Goal: Information Seeking & Learning: Learn about a topic

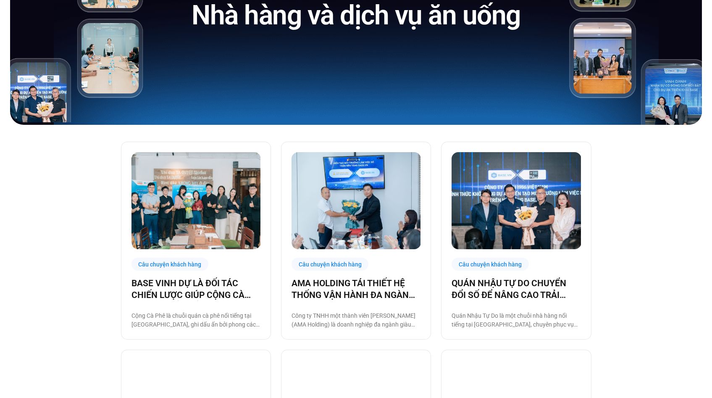
scroll to position [238, 0]
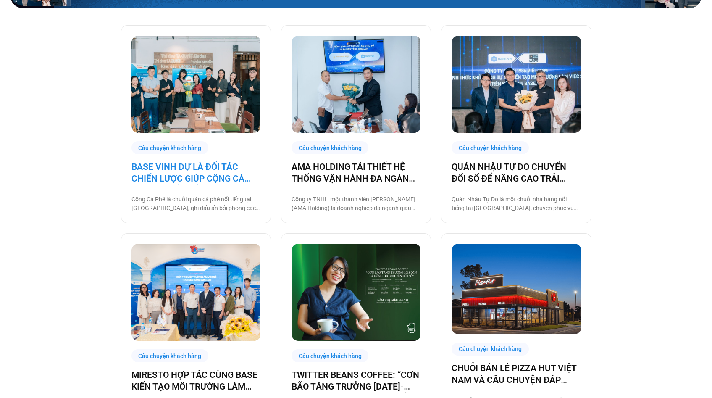
click at [215, 168] on link "BASE VINH DỰ LÀ ĐỐI TÁC CHIẾN LƯỢC GIÚP CỘNG CÀ PHÊ CHUYỂN ĐỔI SỐ VẬN HÀNH!" at bounding box center [195, 173] width 129 height 24
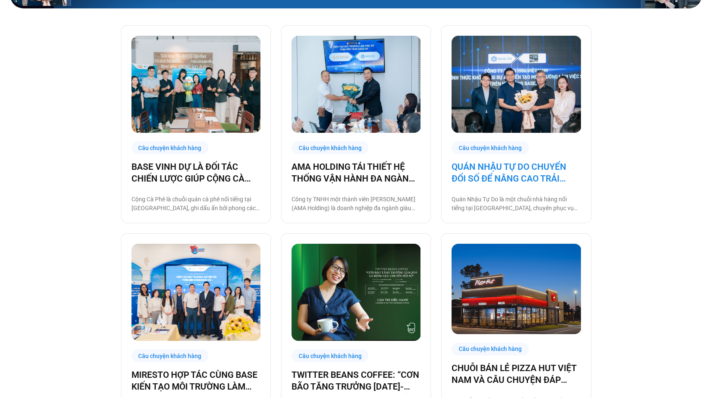
click at [494, 171] on link "QUÁN NHẬU TỰ DO CHUYỂN ĐỔI SỐ ĐỂ NÂNG CAO TRẢI NGHIỆM CHO 1000 NHÂN SỰ" at bounding box center [515, 173] width 129 height 24
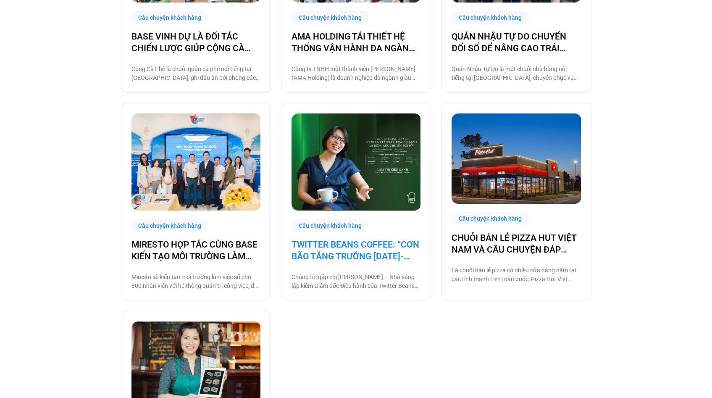
scroll to position [380, 0]
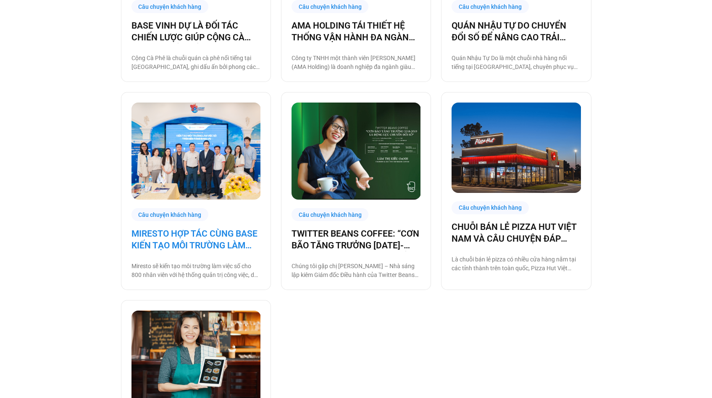
click at [192, 242] on link "MIRESTO HỢP TÁC CÙNG BASE KIẾN TẠO MÔI TRƯỜNG LÀM VIỆC SỐ" at bounding box center [195, 240] width 129 height 24
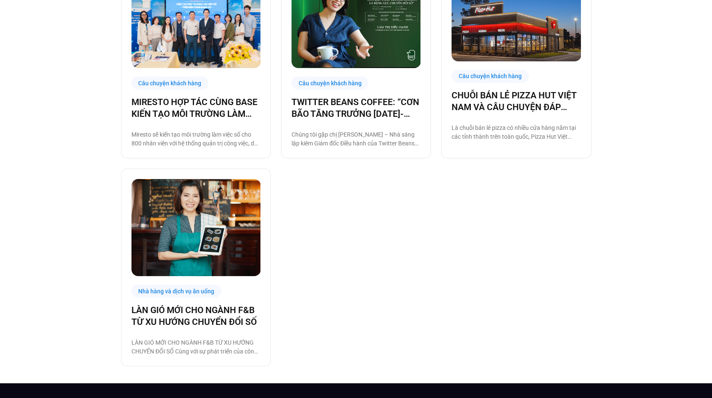
scroll to position [512, 0]
